Goal: Obtain resource: Download file/media

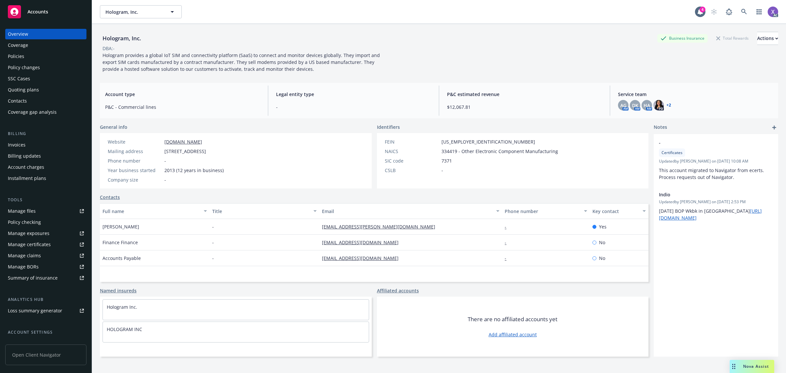
click at [16, 58] on div "Policies" at bounding box center [16, 56] width 16 height 10
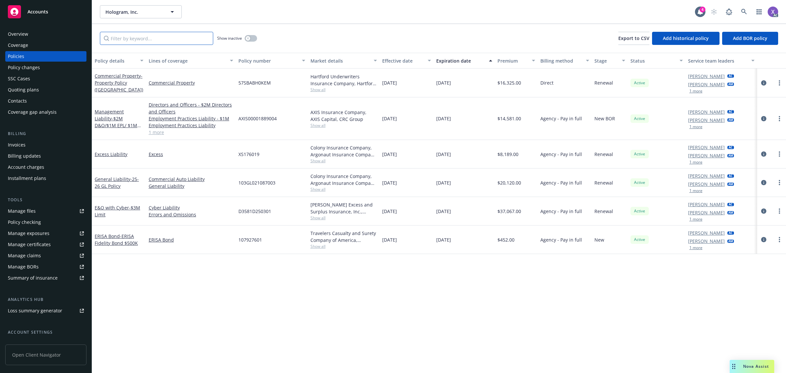
click at [151, 39] on input "Filter by keyword..." at bounding box center [156, 38] width 113 height 13
paste input "XS176019"
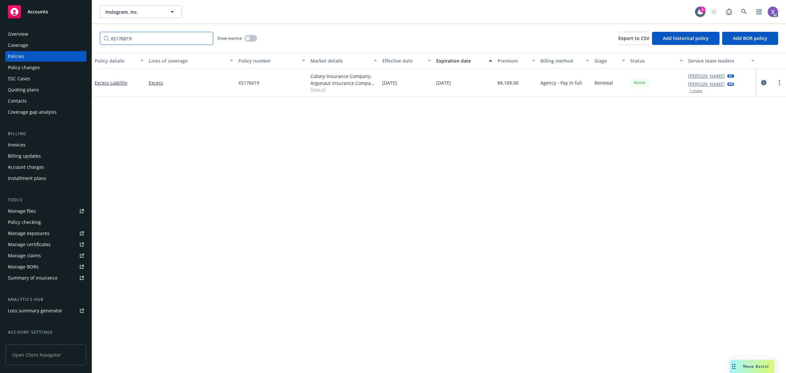
type input "XS176019"
click at [762, 84] on icon "circleInformation" at bounding box center [763, 82] width 5 height 5
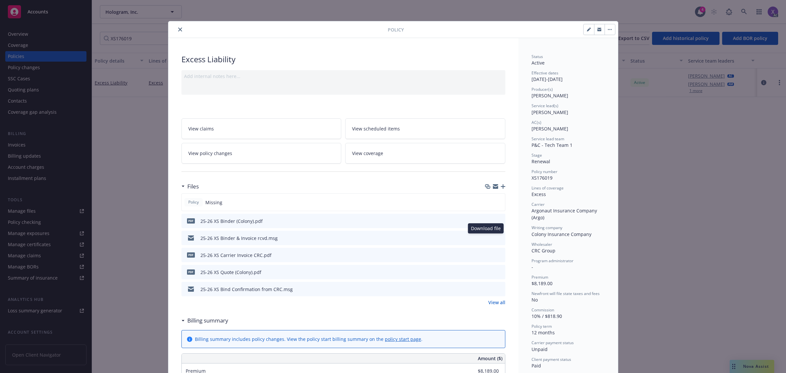
click at [486, 237] on icon "download file" at bounding box center [488, 237] width 4 height 4
click at [493, 305] on link "View all" at bounding box center [496, 302] width 17 height 7
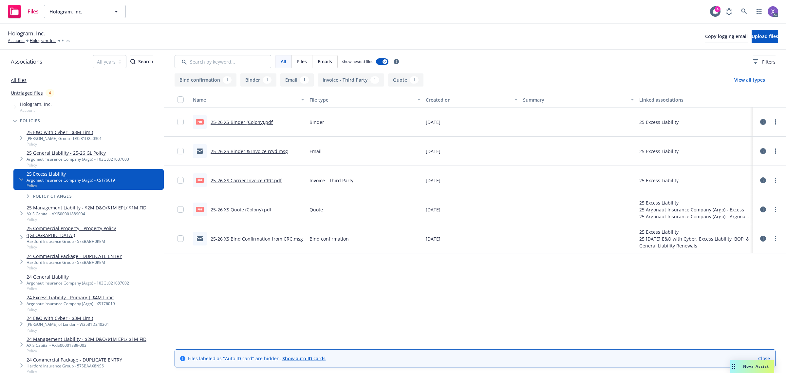
click at [263, 180] on link "25-26 XS Carrier Invoice CRC.pdf" at bounding box center [246, 180] width 71 height 6
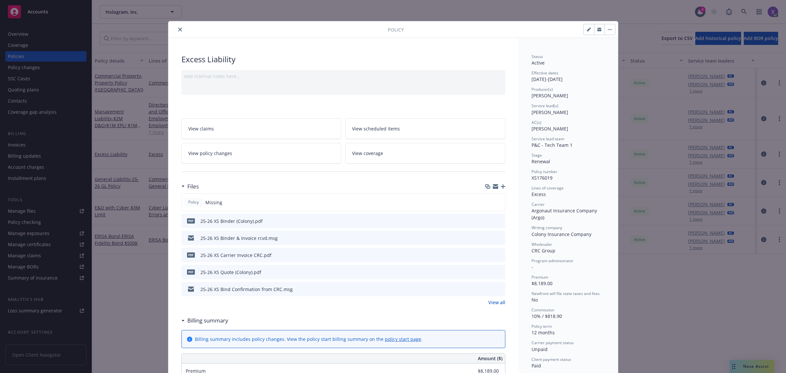
click at [178, 28] on icon "close" at bounding box center [180, 30] width 4 height 4
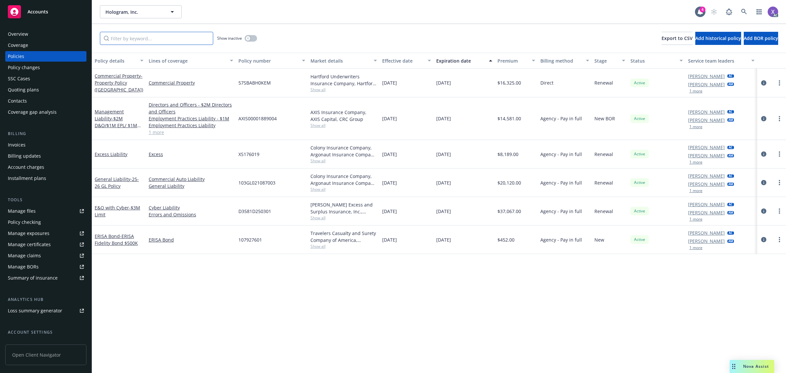
click at [146, 38] on input "Filter by keyword..." at bounding box center [156, 38] width 113 height 13
paste input "103GL021087003"
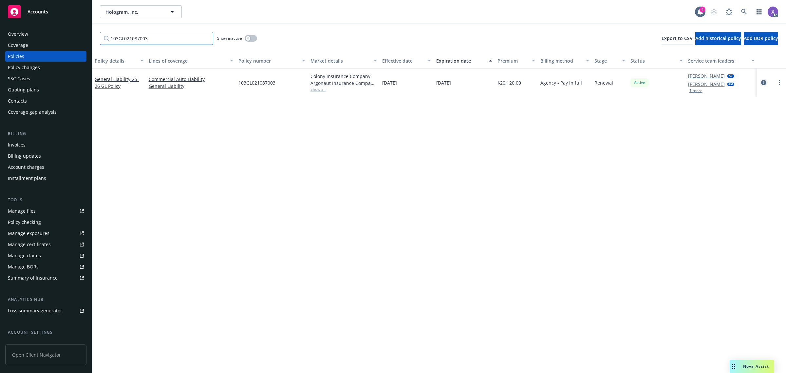
type input "103GL021087003"
click at [763, 81] on icon "circleInformation" at bounding box center [763, 82] width 5 height 5
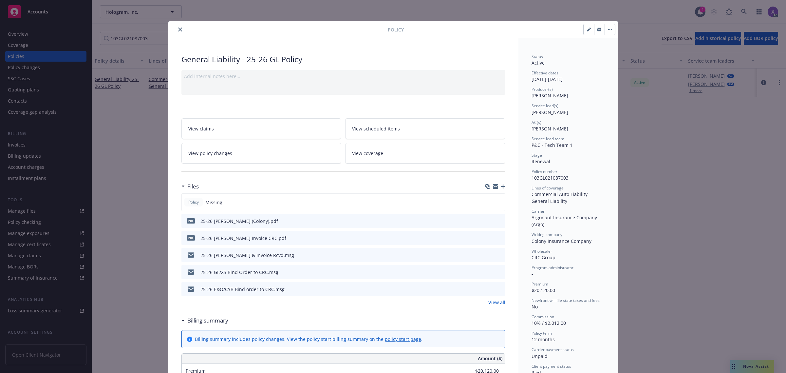
click at [488, 304] on link "View all" at bounding box center [496, 302] width 17 height 7
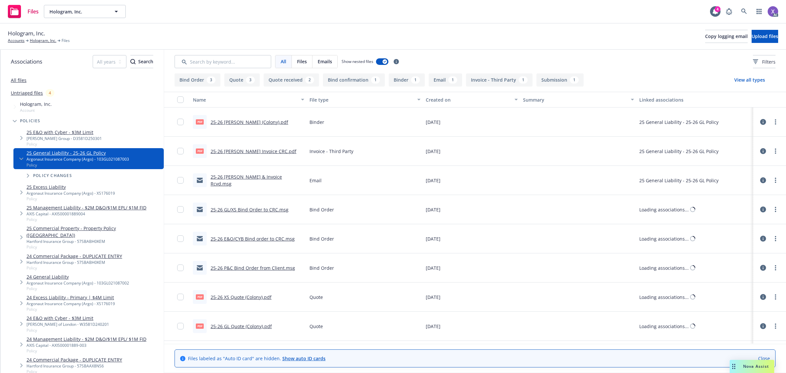
click at [265, 152] on link "25-26 [PERSON_NAME] Invoice CRC.pdf" at bounding box center [254, 151] width 86 height 6
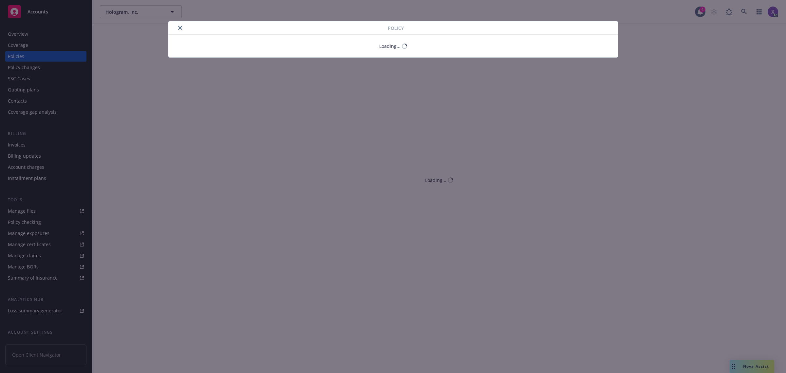
click at [179, 28] on icon "close" at bounding box center [180, 28] width 4 height 4
click at [181, 27] on icon "close" at bounding box center [180, 28] width 4 height 4
click at [180, 27] on icon "close" at bounding box center [180, 28] width 4 height 4
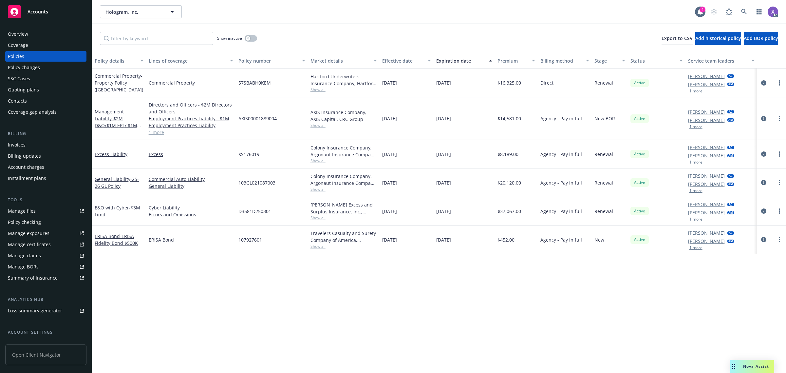
drag, startPoint x: 22, startPoint y: 53, endPoint x: 33, endPoint y: 65, distance: 16.2
click at [22, 53] on div "Policies" at bounding box center [16, 56] width 16 height 10
click at [150, 36] on input "Filter by keyword..." at bounding box center [156, 38] width 113 height 13
paste input "103GL021087003"
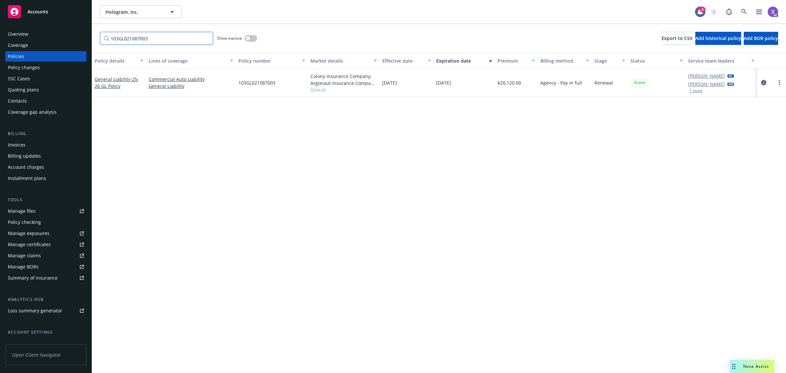
type input "103GL021087003"
click at [764, 81] on icon "circleInformation" at bounding box center [763, 82] width 5 height 5
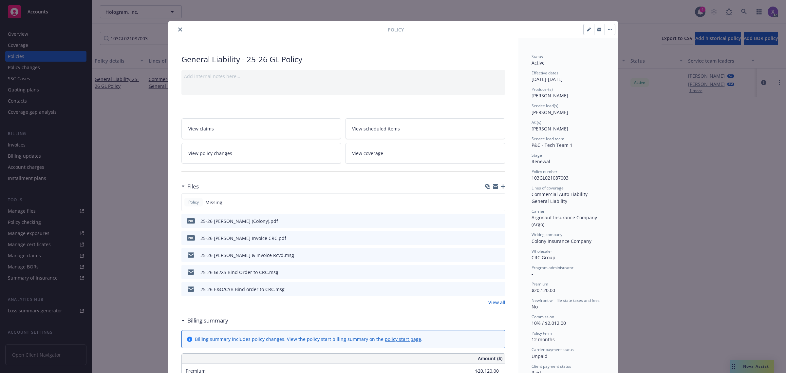
scroll to position [20, 0]
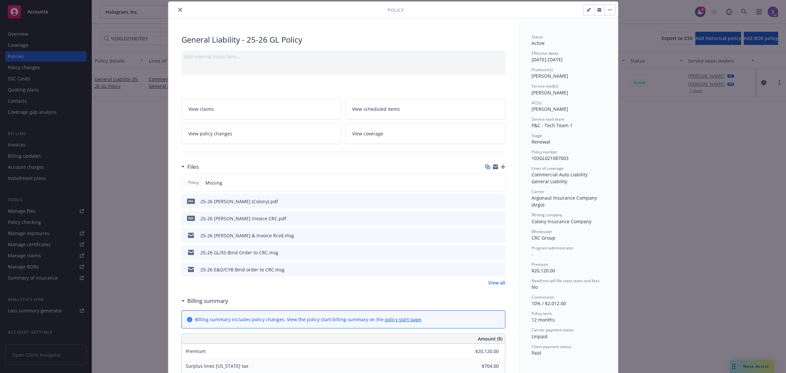
click at [493, 284] on link "View all" at bounding box center [496, 282] width 17 height 7
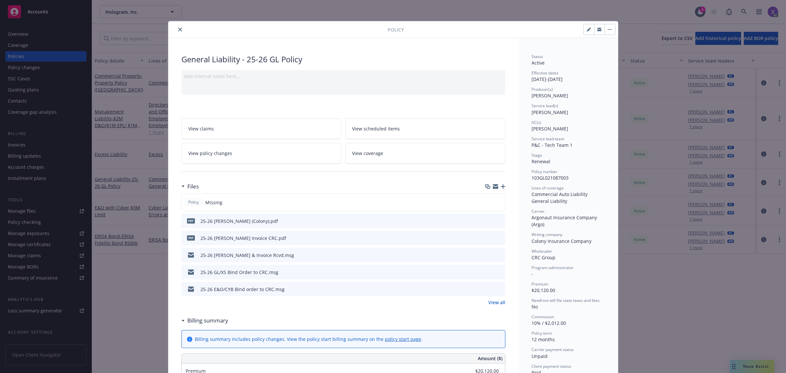
click at [178, 30] on icon "close" at bounding box center [180, 30] width 4 height 4
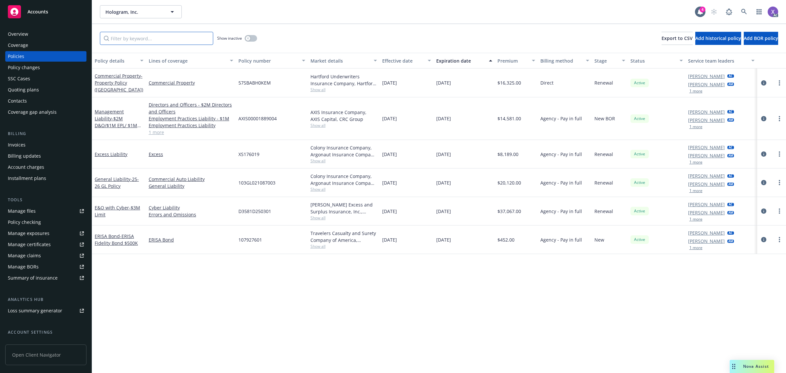
click at [141, 40] on input "Filter by keyword..." at bounding box center [156, 38] width 113 height 13
paste input "XS176019"
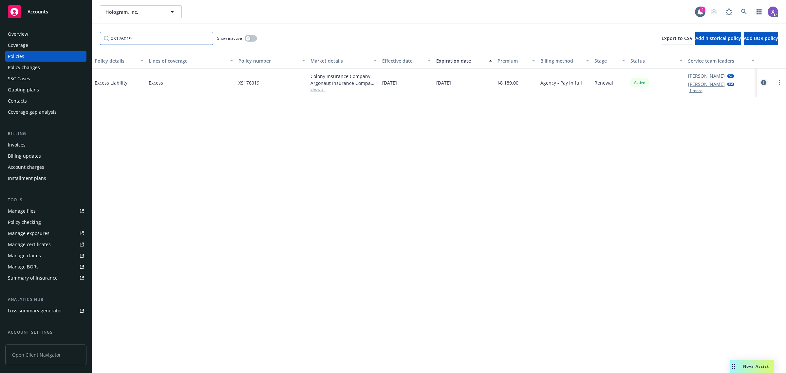
type input "XS176019"
click at [761, 82] on icon "circleInformation" at bounding box center [763, 82] width 5 height 5
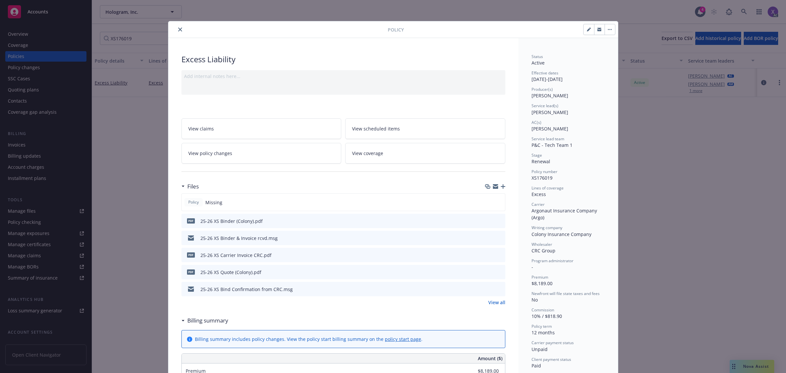
click at [490, 303] on link "View all" at bounding box center [496, 302] width 17 height 7
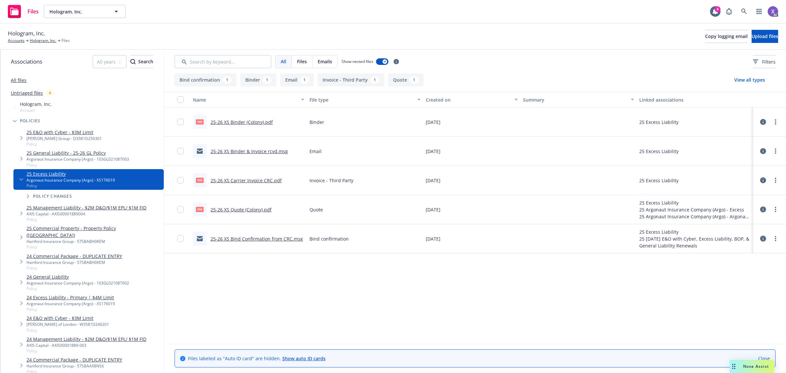
click at [248, 124] on link "25-26 XS Binder (Colony).pdf" at bounding box center [242, 122] width 62 height 6
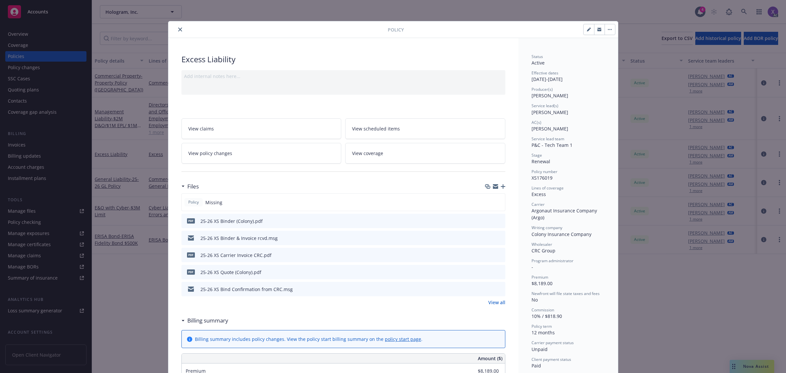
click at [178, 30] on icon "close" at bounding box center [180, 30] width 4 height 4
